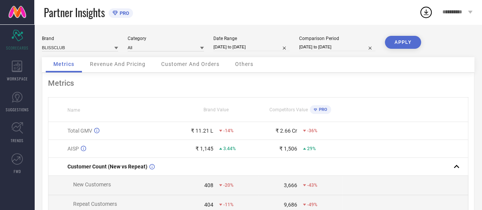
select select "8"
select select "2025"
select select "9"
select select "2025"
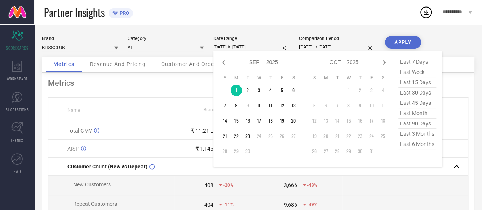
click at [262, 48] on input "[DATE] to [DATE]" at bounding box center [252, 47] width 76 height 8
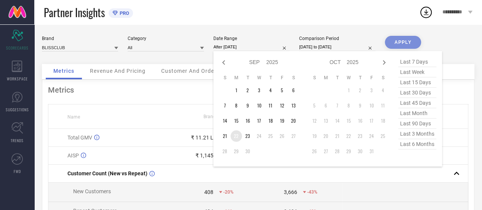
click at [238, 138] on td "22" at bounding box center [236, 135] width 11 height 11
type input "[DATE] to [DATE]"
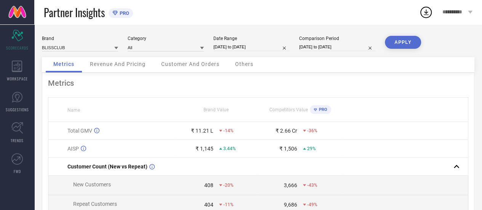
select select "7"
select select "2025"
select select "8"
select select "2025"
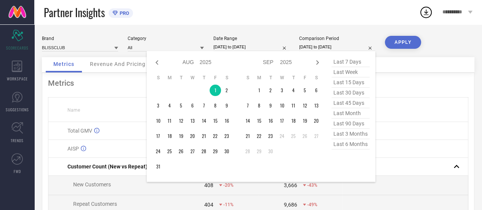
click at [315, 46] on input "[DATE] to [DATE]" at bounding box center [337, 47] width 76 height 8
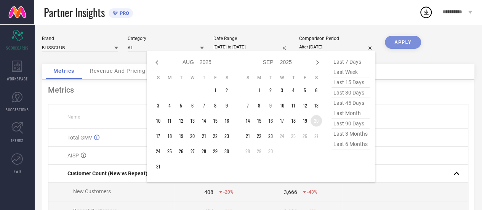
click at [316, 124] on td "20" at bounding box center [316, 120] width 11 height 11
type input "[DATE] to [DATE]"
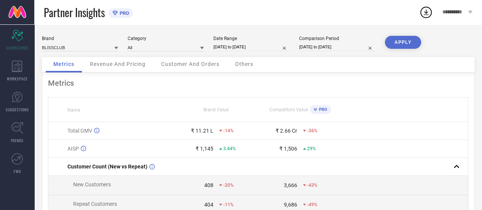
click at [395, 40] on button "APPLY" at bounding box center [403, 42] width 36 height 13
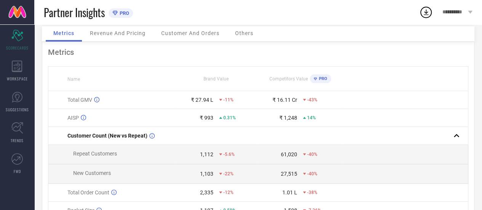
scroll to position [29, 0]
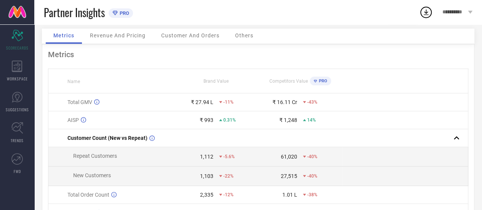
click at [117, 43] on div "Revenue And Pricing" at bounding box center [117, 36] width 71 height 15
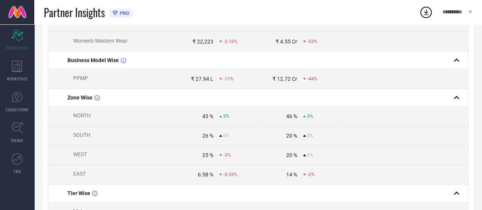
scroll to position [0, 0]
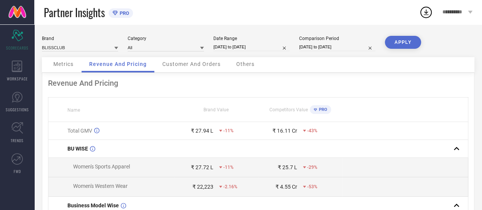
click at [200, 68] on div "Customer And Orders" at bounding box center [192, 64] width 74 height 15
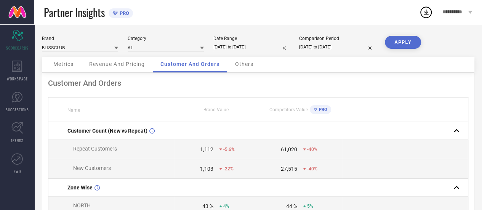
click at [245, 64] on span "Others" at bounding box center [244, 64] width 18 height 6
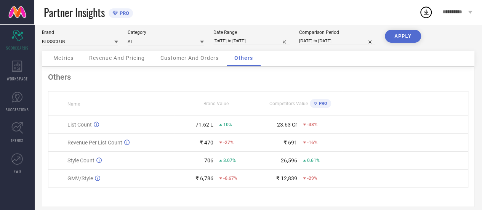
scroll to position [5, 0]
click at [129, 60] on span "Revenue And Pricing" at bounding box center [117, 59] width 56 height 6
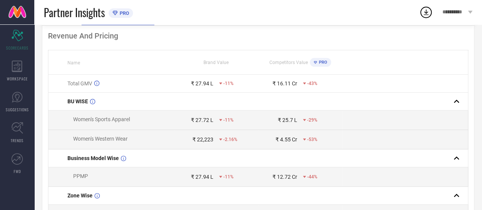
scroll to position [47, 0]
drag, startPoint x: 192, startPoint y: 121, endPoint x: 345, endPoint y: 127, distance: 153.0
click at [345, 127] on tr "Women's Sports Apparel ₹ 27.72 L -11% ₹ 25.7 L -29%" at bounding box center [258, 120] width 420 height 19
copy tr "₹ 27.72 L -11% ₹ 25.7 L -29%"
